Goal: Task Accomplishment & Management: Manage account settings

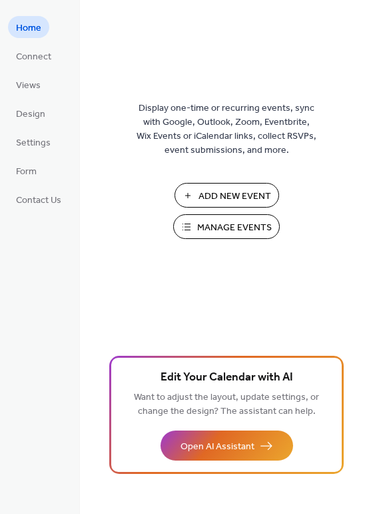
click at [241, 227] on span "Manage Events" at bounding box center [234, 228] width 75 height 14
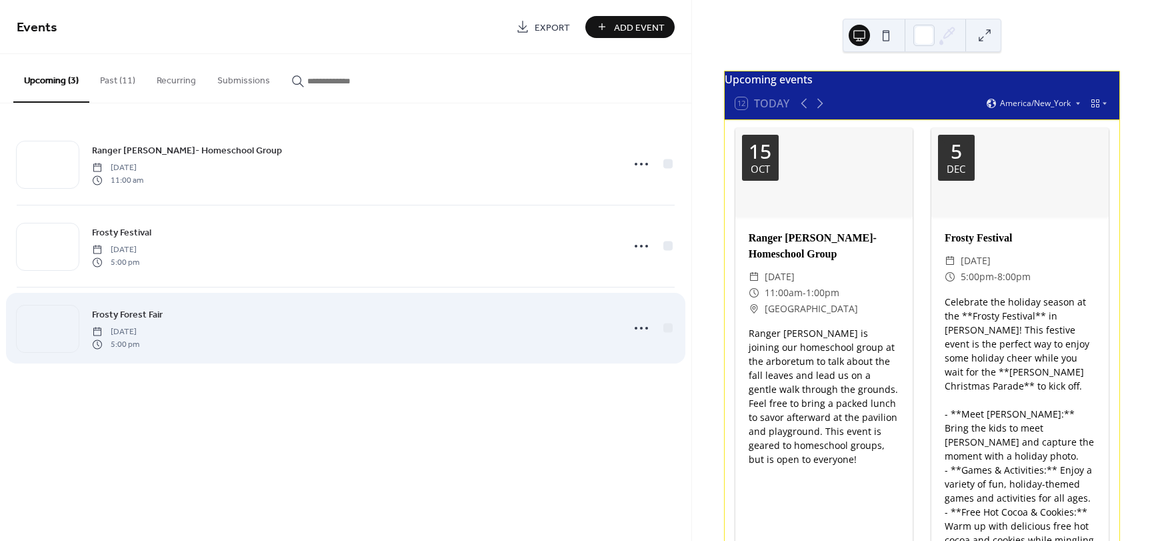
click at [313, 319] on div "Frosty Forest Fair [DATE] 5:00 pm" at bounding box center [353, 328] width 522 height 43
click at [632, 324] on icon at bounding box center [641, 327] width 21 height 21
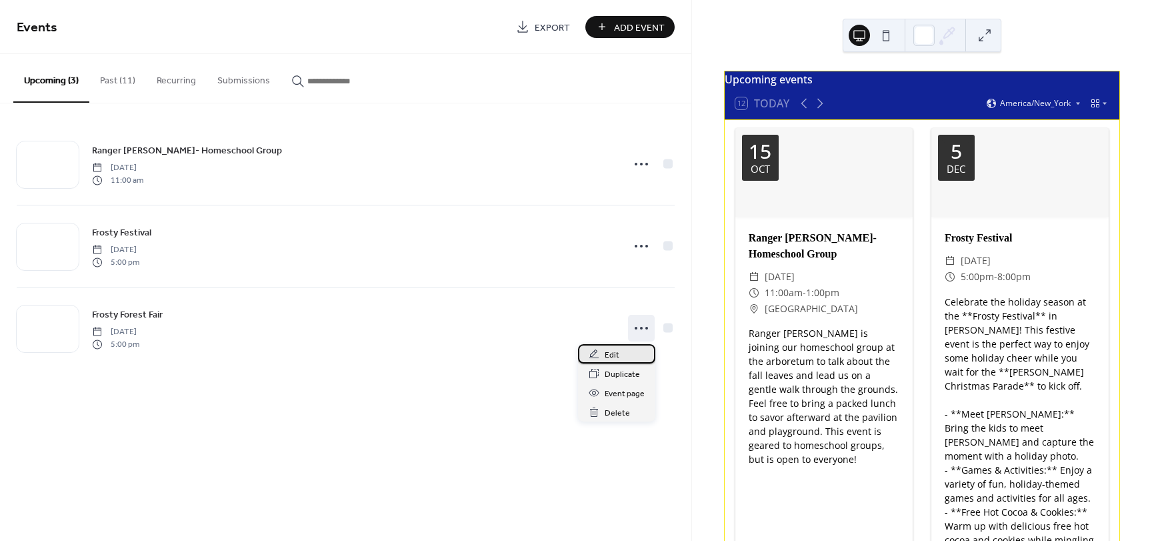
click at [615, 355] on span "Edit" at bounding box center [612, 355] width 15 height 14
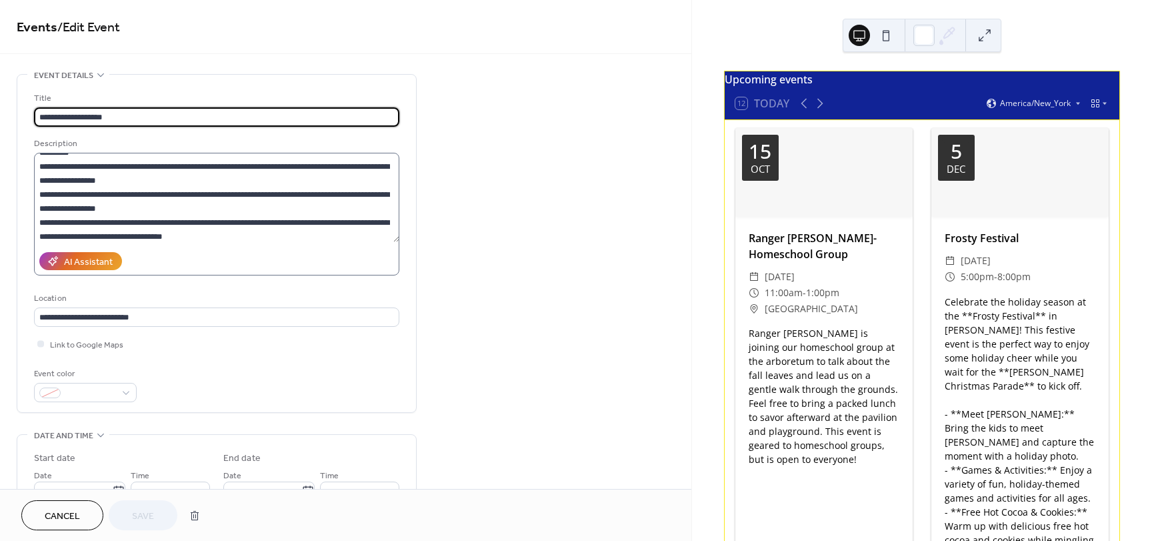
scroll to position [133, 0]
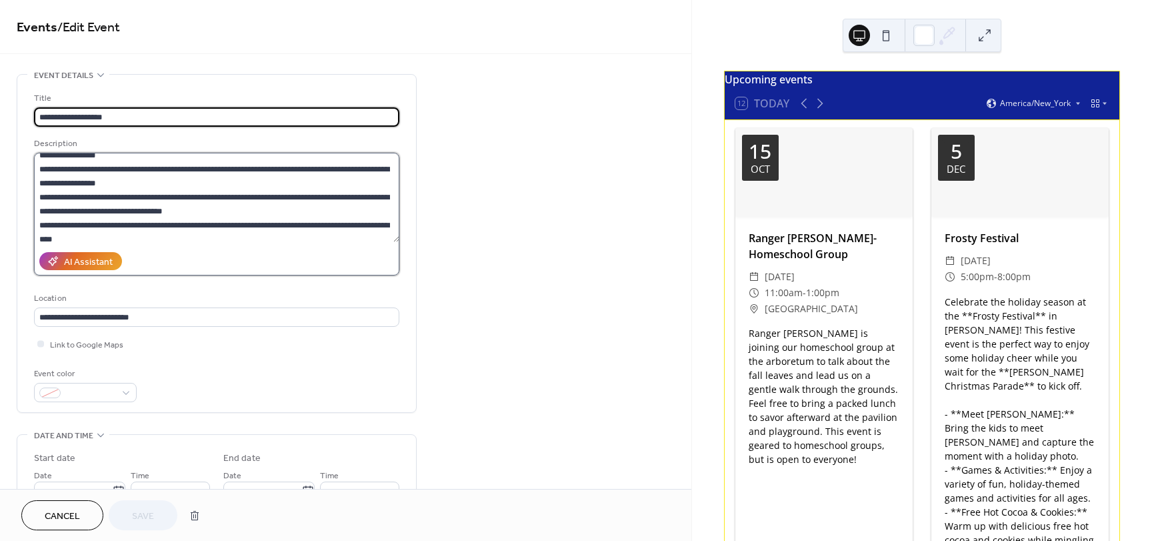
click at [168, 212] on textarea at bounding box center [216, 197] width 365 height 89
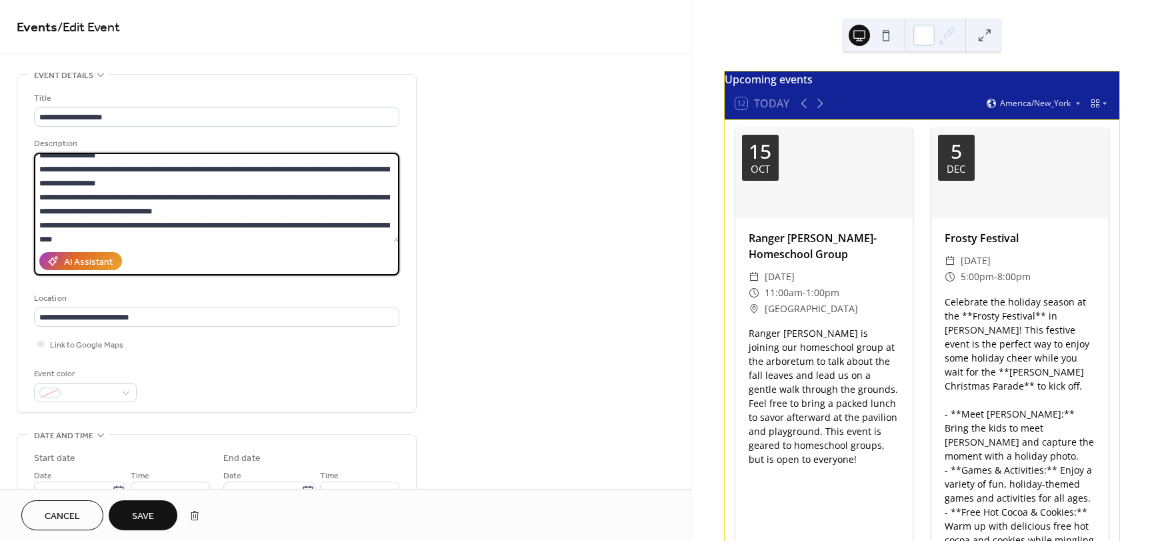
type textarea "**********"
click at [137, 516] on span "Save" at bounding box center [143, 516] width 22 height 14
